Goal: Task Accomplishment & Management: Manage account settings

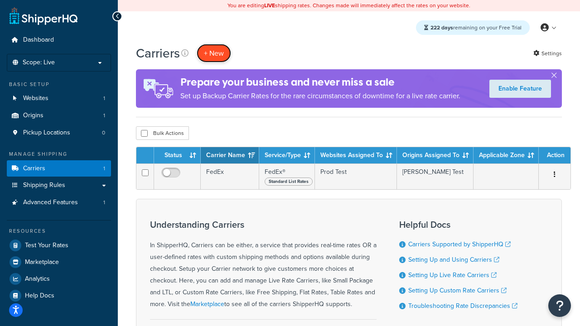
click at [214, 53] on button "+ New" at bounding box center [214, 53] width 34 height 19
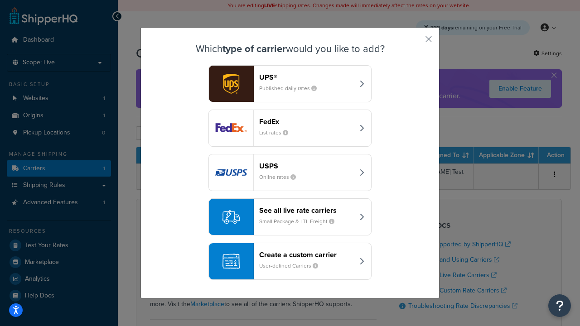
click at [290, 128] on div "FedEx List rates" at bounding box center [306, 128] width 95 height 22
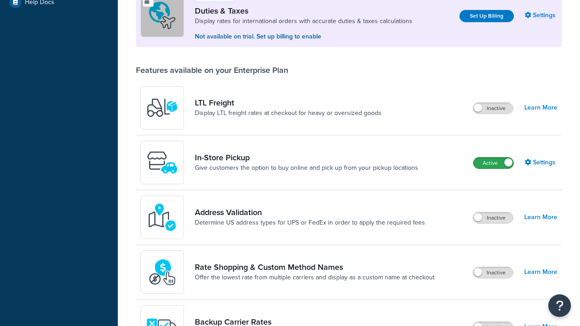
scroll to position [276, 0]
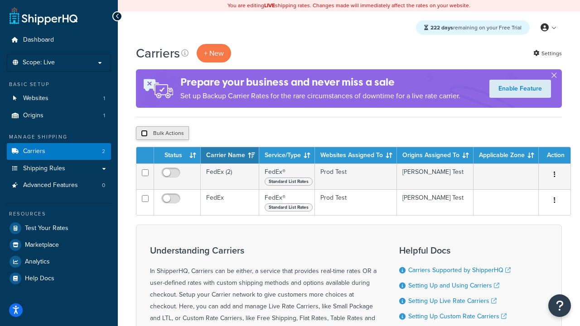
click at [144, 134] on input "checkbox" at bounding box center [144, 133] width 7 height 7
checkbox input "true"
click at [244, 134] on button "Delete" at bounding box center [241, 133] width 31 height 14
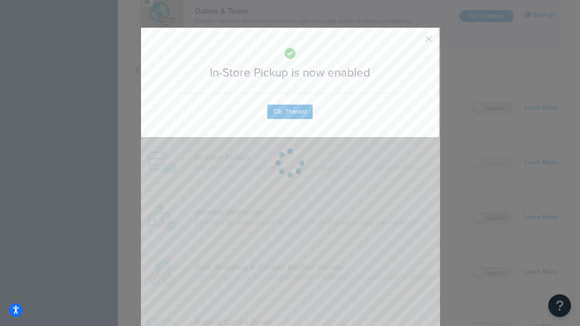
click at [415, 42] on button "button" at bounding box center [415, 42] width 2 height 2
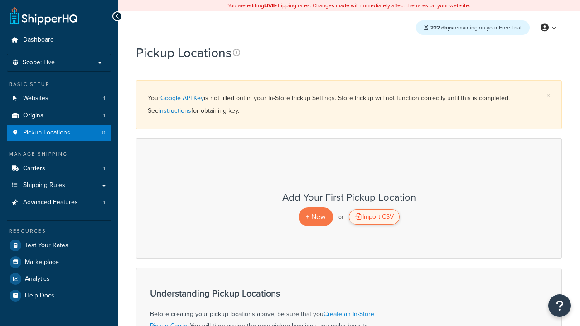
click at [374, 217] on div "Import CSV" at bounding box center [374, 216] width 51 height 15
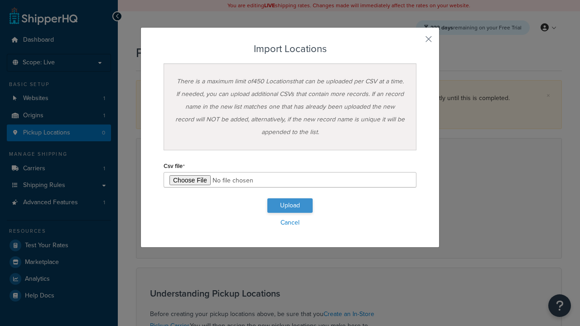
click at [290, 206] on button "Upload" at bounding box center [289, 206] width 45 height 15
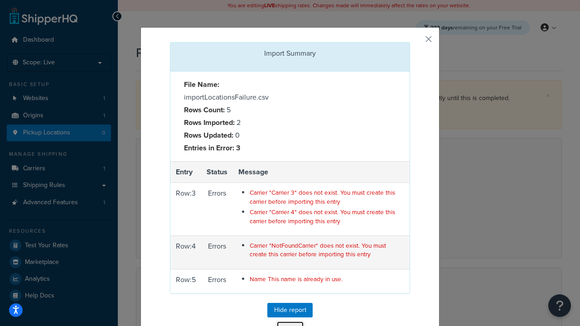
click at [290, 321] on button "Close" at bounding box center [290, 328] width 28 height 15
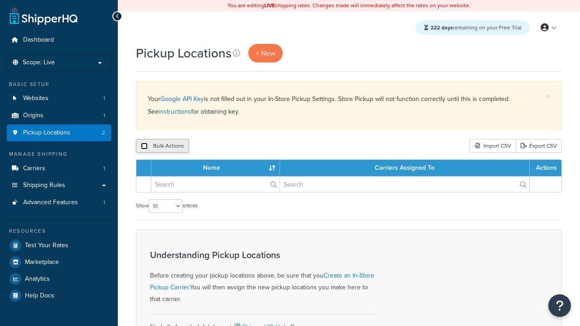
click at [144, 146] on input "checkbox" at bounding box center [144, 146] width 7 height 7
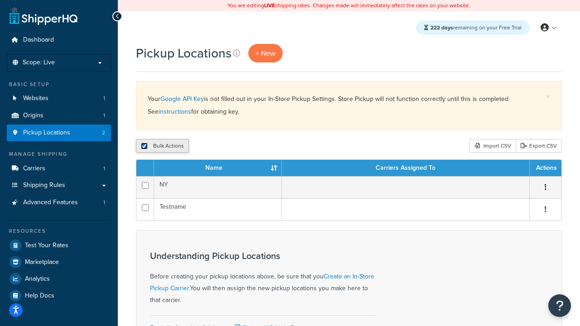
click at [144, 146] on input "checkbox" at bounding box center [144, 146] width 7 height 7
checkbox input "false"
click at [144, 146] on input "checkbox" at bounding box center [144, 146] width 7 height 7
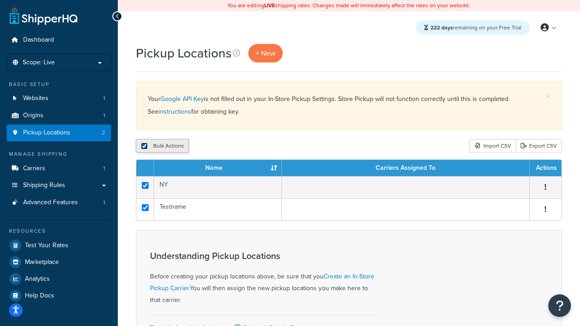
checkbox input "true"
click at [244, 146] on button "Delete" at bounding box center [241, 146] width 31 height 14
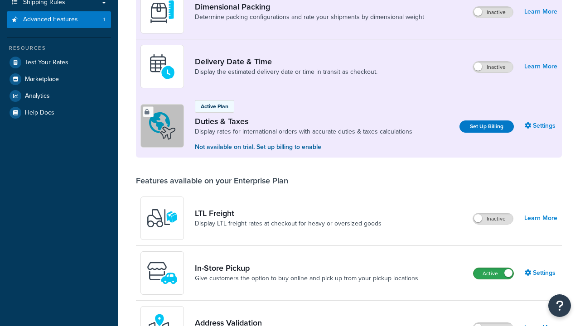
click at [494, 268] on label "Active" at bounding box center [494, 273] width 40 height 11
